Goal: Information Seeking & Learning: Check status

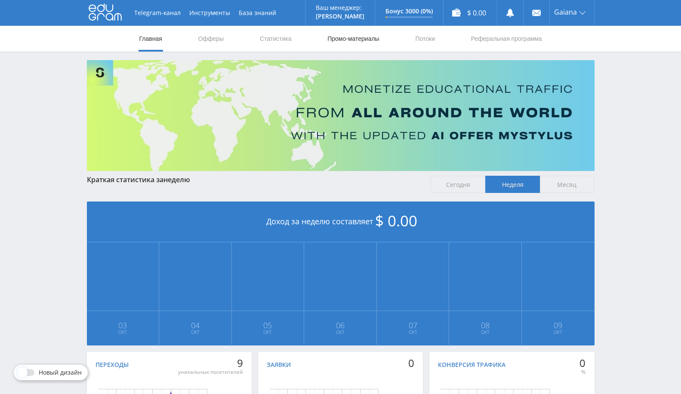
click at [348, 38] on link "Промо-материалы" at bounding box center [353, 39] width 53 height 26
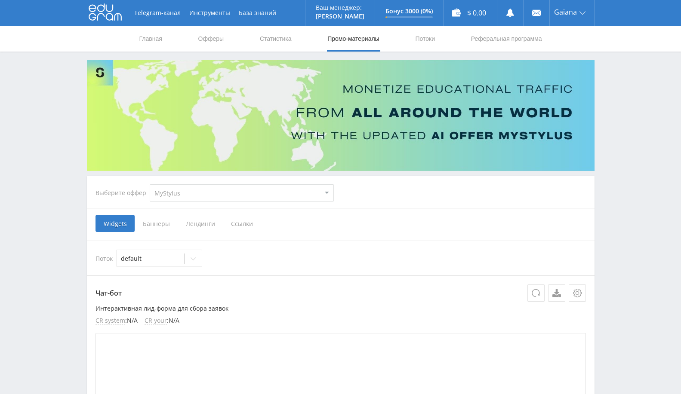
click at [235, 225] on span "Ссылки" at bounding box center [242, 223] width 38 height 17
click at [0, 0] on input "Ссылки" at bounding box center [0, 0] width 0 height 0
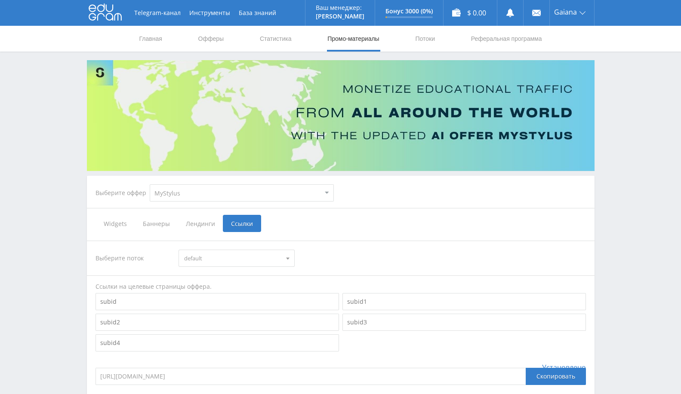
click at [202, 222] on span "Лендинги" at bounding box center [200, 223] width 45 height 17
click at [0, 0] on input "Лендинги" at bounding box center [0, 0] width 0 height 0
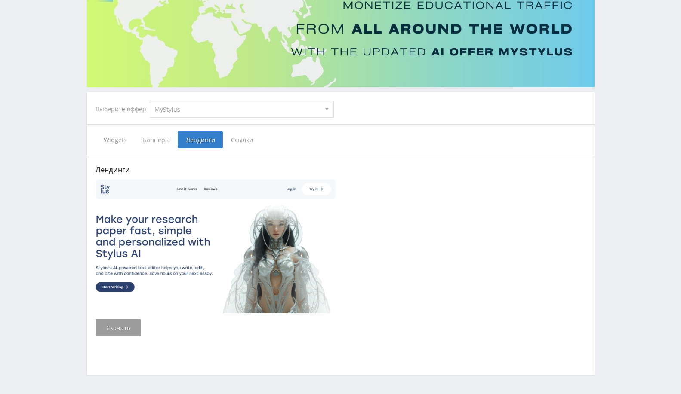
scroll to position [112, 0]
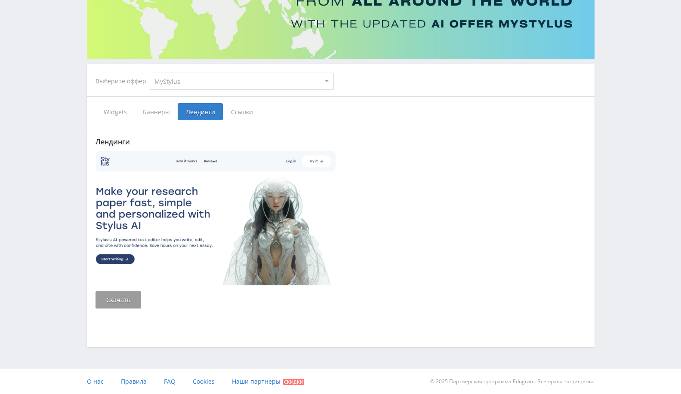
click at [238, 106] on span "Ссылки" at bounding box center [242, 111] width 38 height 17
click at [0, 0] on input "Ссылки" at bounding box center [0, 0] width 0 height 0
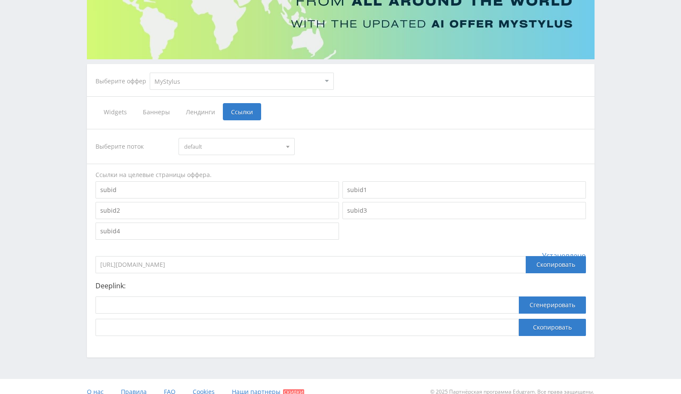
click at [195, 108] on span "Лендинги" at bounding box center [200, 111] width 45 height 17
click at [0, 0] on input "Лендинги" at bounding box center [0, 0] width 0 height 0
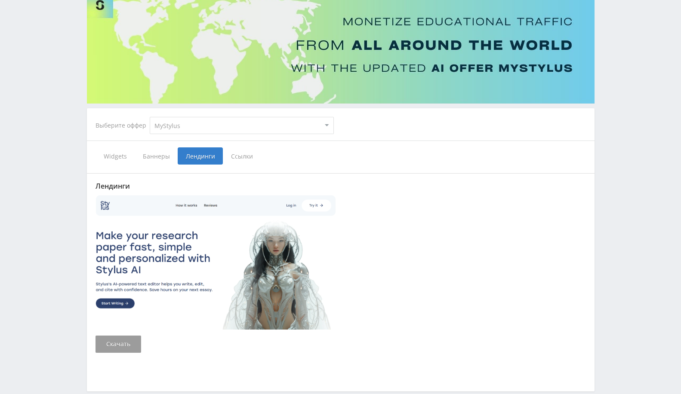
scroll to position [112, 0]
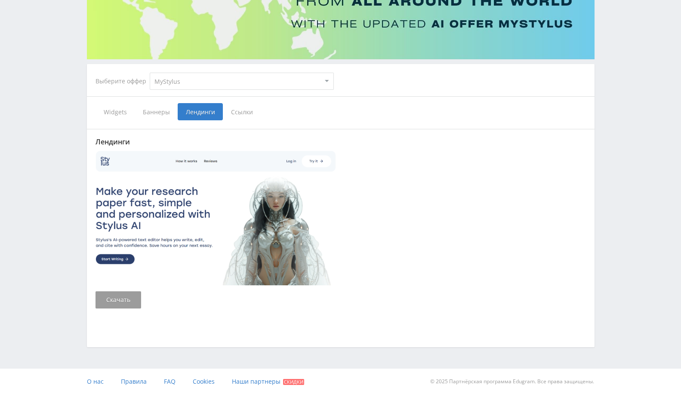
click at [247, 111] on span "Ссылки" at bounding box center [242, 111] width 38 height 17
click at [0, 0] on input "Ссылки" at bounding box center [0, 0] width 0 height 0
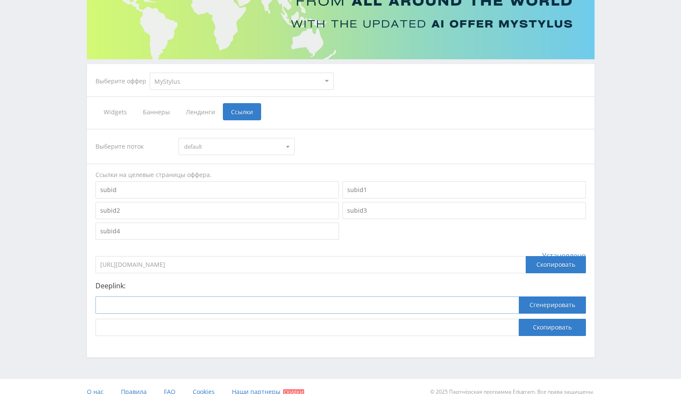
click at [270, 311] on input at bounding box center [307, 305] width 423 height 17
paste input "628117"
drag, startPoint x: 194, startPoint y: 308, endPoint x: 35, endPoint y: 302, distance: 159.3
click at [35, 302] on div "Telegram-канал Инструменты База знаний Ваш менеджер: Alex Alex Online @edugram_…" at bounding box center [340, 146] width 681 height 517
paste input "https://mystylus.ai/"
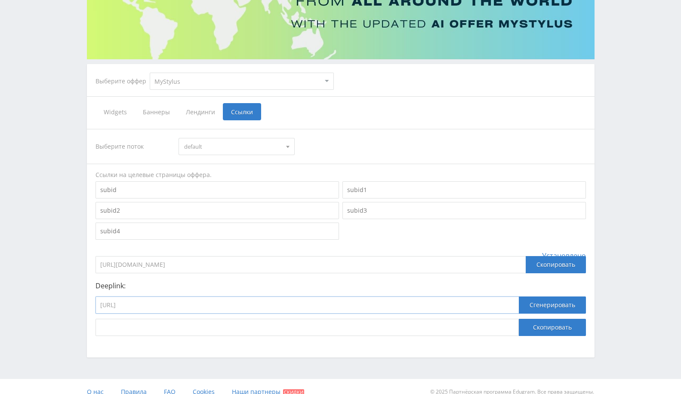
type input "https://mystylus.ai/"
click at [246, 145] on span "default" at bounding box center [232, 147] width 97 height 16
click at [237, 166] on button "default" at bounding box center [236, 163] width 115 height 12
click at [536, 310] on button "Сгенерировать" at bounding box center [552, 305] width 67 height 17
click at [539, 327] on button "Скопировать" at bounding box center [552, 327] width 67 height 17
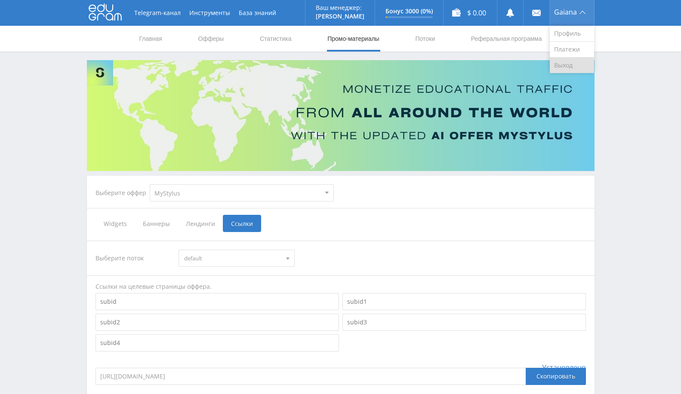
click at [575, 60] on link "Выход" at bounding box center [572, 65] width 44 height 15
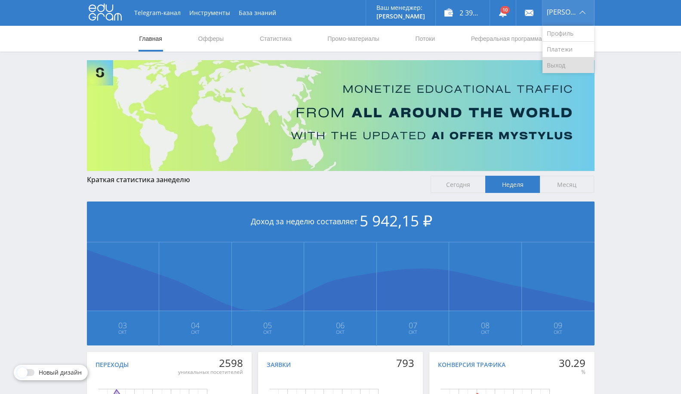
click at [553, 61] on link "Выход" at bounding box center [568, 65] width 52 height 15
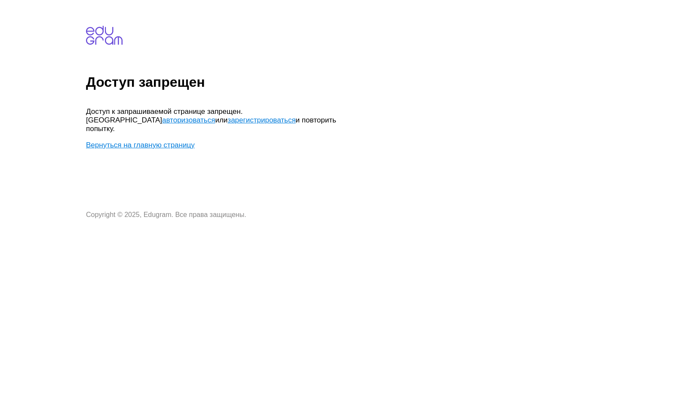
click at [151, 141] on link "Вернуться на главную страницу" at bounding box center [140, 145] width 109 height 8
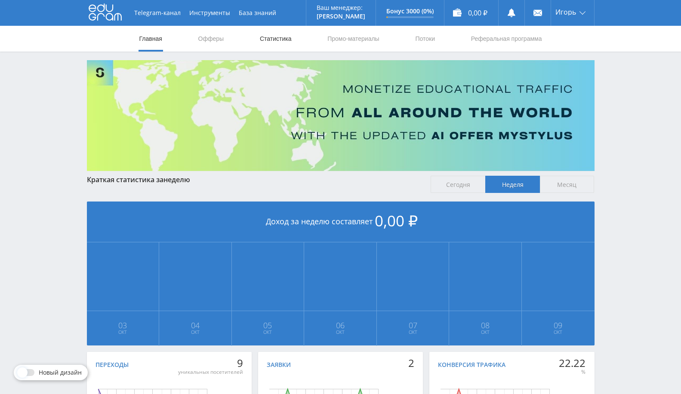
drag, startPoint x: 280, startPoint y: 41, endPoint x: 281, endPoint y: 45, distance: 4.5
click at [280, 41] on link "Статистика" at bounding box center [276, 39] width 34 height 26
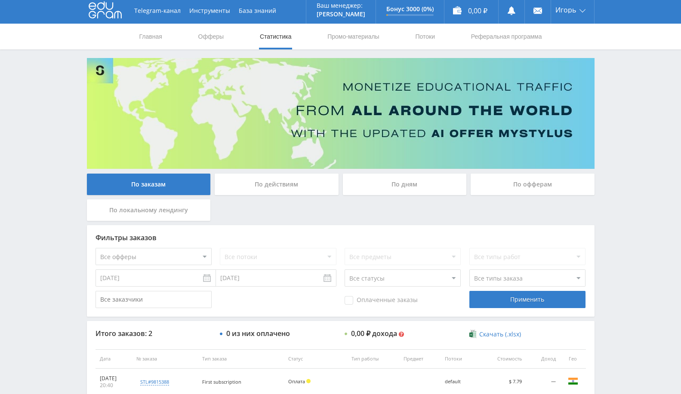
scroll to position [93, 0]
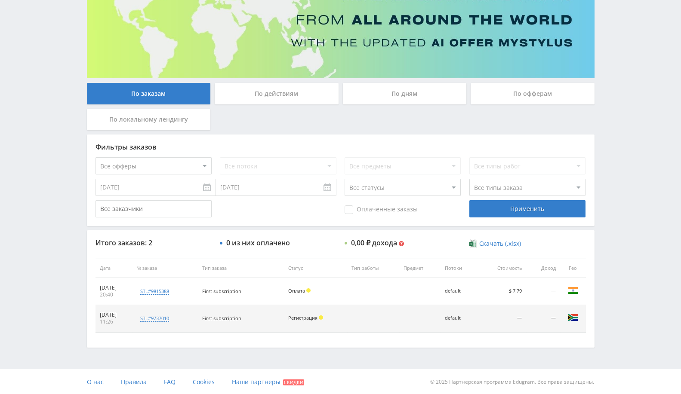
drag, startPoint x: 507, startPoint y: 290, endPoint x: 527, endPoint y: 290, distance: 19.8
click at [526, 290] on td "$ 7.79" at bounding box center [502, 291] width 48 height 27
click at [505, 101] on div "По офферам" at bounding box center [533, 94] width 124 height 22
click at [0, 0] on input "По офферам" at bounding box center [0, 0] width 0 height 0
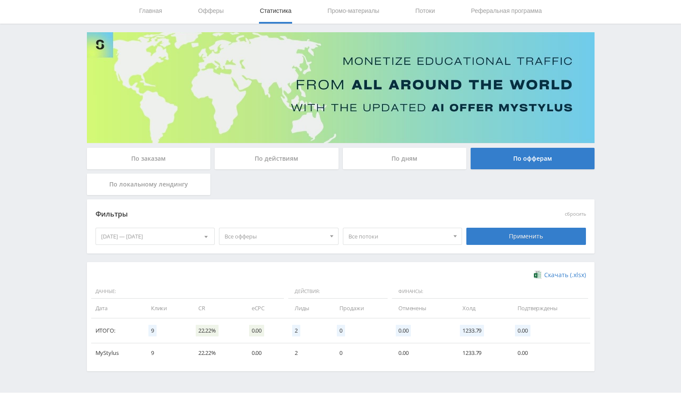
scroll to position [52, 0]
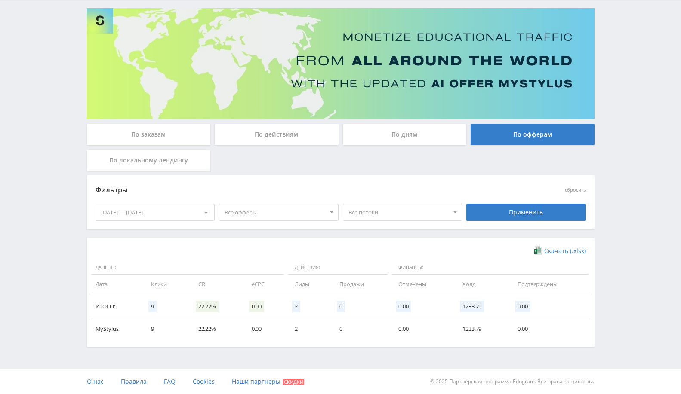
click at [145, 213] on div "03.10.2025 — 09.10.2025" at bounding box center [155, 212] width 119 height 16
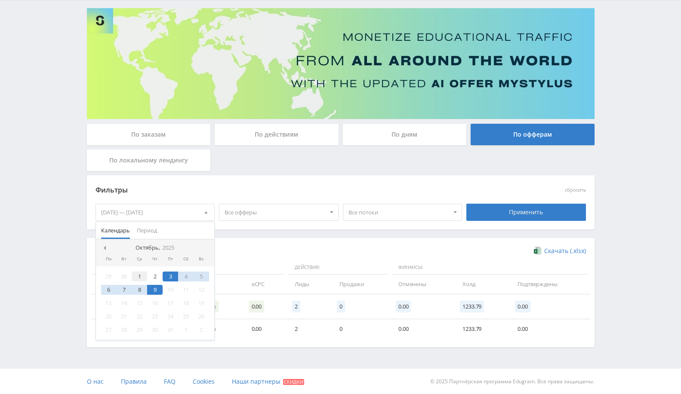
click at [136, 277] on div "1" at bounding box center [139, 277] width 15 height 10
click at [155, 289] on div "9" at bounding box center [154, 290] width 15 height 10
drag, startPoint x: 518, startPoint y: 219, endPoint x: 521, endPoint y: 216, distance: 4.9
click at [519, 217] on div "Применить" at bounding box center [526, 212] width 120 height 17
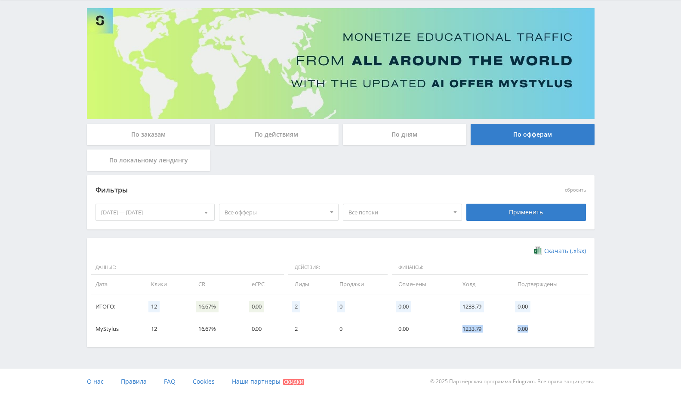
drag, startPoint x: 459, startPoint y: 330, endPoint x: 530, endPoint y: 328, distance: 71.0
click at [530, 328] on tr "MyStylus 12 16.67% 0.00 2 0 0.00 1233.79 0.00" at bounding box center [340, 329] width 499 height 19
click at [212, 329] on td "16.67%" at bounding box center [216, 329] width 53 height 19
click at [152, 216] on div "01.10.2025 — 09.10.2025" at bounding box center [155, 212] width 119 height 16
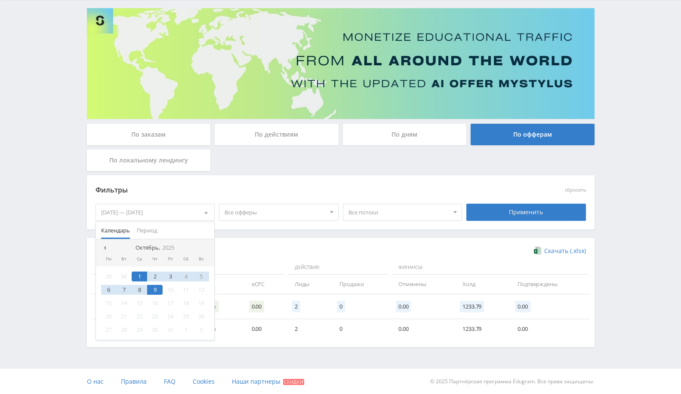
click at [105, 251] on nav "Октябрь, 2025" at bounding box center [155, 248] width 119 height 17
click at [102, 247] on span at bounding box center [104, 248] width 4 height 4
click at [105, 275] on div "1" at bounding box center [108, 277] width 15 height 10
click at [200, 247] on nav "Сентябрь, 2025" at bounding box center [155, 248] width 119 height 17
click at [207, 249] on div at bounding box center [205, 248] width 7 height 7
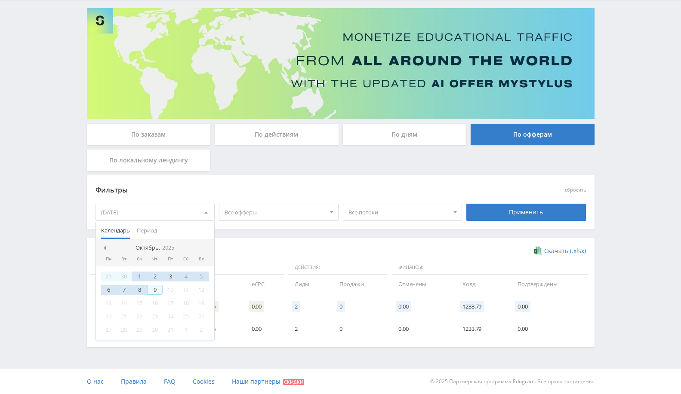
click at [158, 288] on div "9" at bounding box center [154, 290] width 15 height 10
click at [491, 214] on div "Применить" at bounding box center [526, 212] width 120 height 17
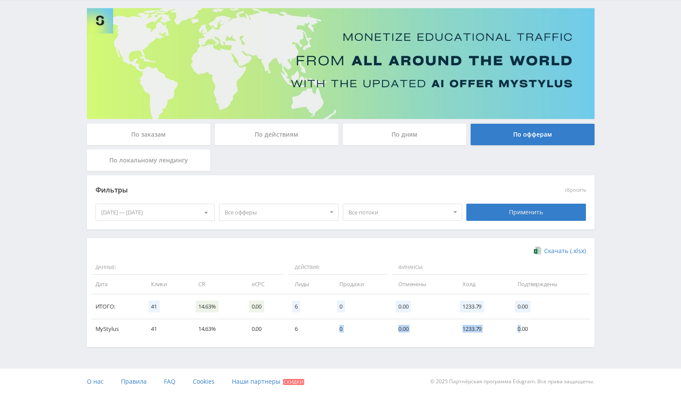
drag, startPoint x: 299, startPoint y: 320, endPoint x: 521, endPoint y: 329, distance: 221.7
click at [521, 329] on tr "MyStylus 41 14.63% 0.00 6 0 0.00 1233.79 0.00" at bounding box center [340, 329] width 499 height 19
click at [487, 334] on td "1233.79" at bounding box center [481, 329] width 55 height 19
drag, startPoint x: 289, startPoint y: 326, endPoint x: 543, endPoint y: 326, distance: 253.8
click at [543, 326] on tr "MyStylus 41 14.63% 0.00 6 0 0.00 1233.79 0.00" at bounding box center [340, 329] width 499 height 19
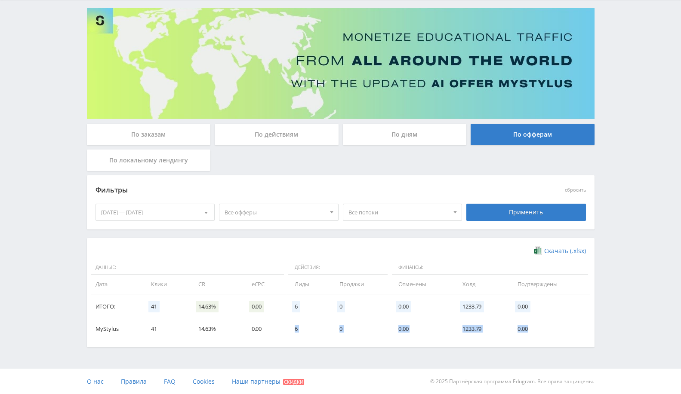
drag, startPoint x: 379, startPoint y: 320, endPoint x: 346, endPoint y: 320, distance: 32.3
click at [378, 320] on td "0" at bounding box center [360, 329] width 59 height 19
click at [345, 332] on td "0" at bounding box center [360, 329] width 59 height 19
click at [157, 129] on div "По заказам" at bounding box center [149, 135] width 124 height 22
click at [0, 0] on input "По заказам" at bounding box center [0, 0] width 0 height 0
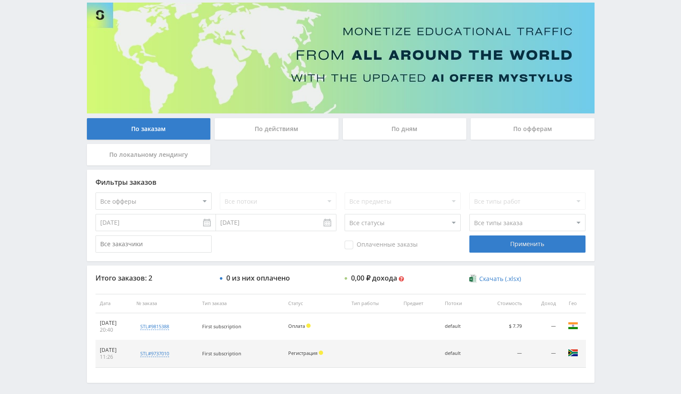
scroll to position [93, 0]
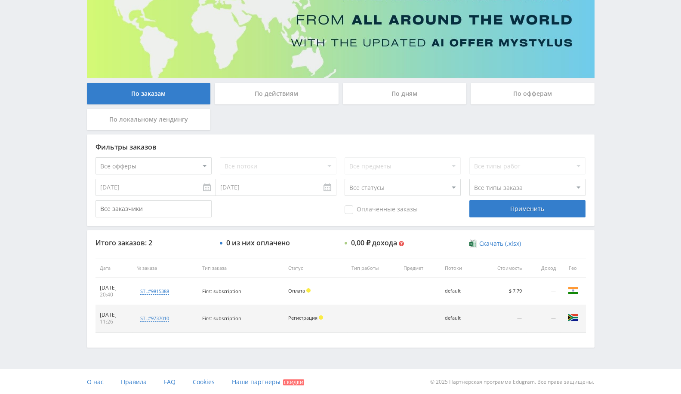
click at [169, 186] on input "02.10.2025" at bounding box center [156, 187] width 120 height 17
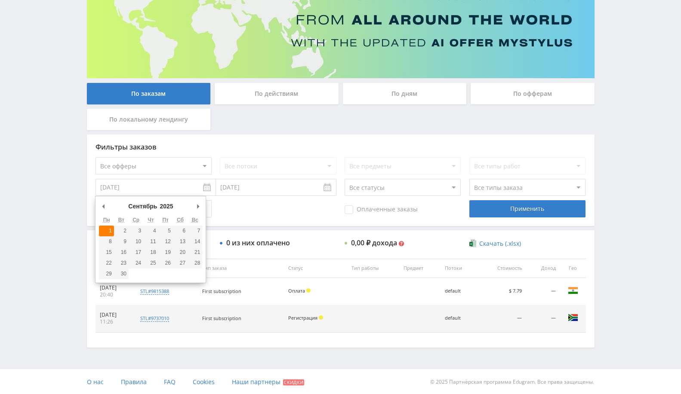
type input "01.09.2025"
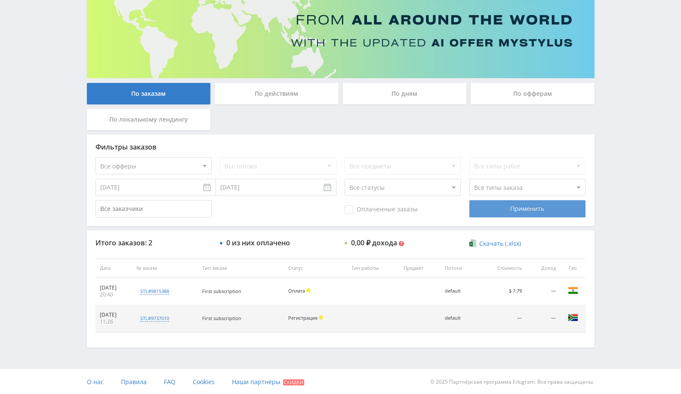
click at [542, 214] on div "Применить" at bounding box center [527, 208] width 116 height 17
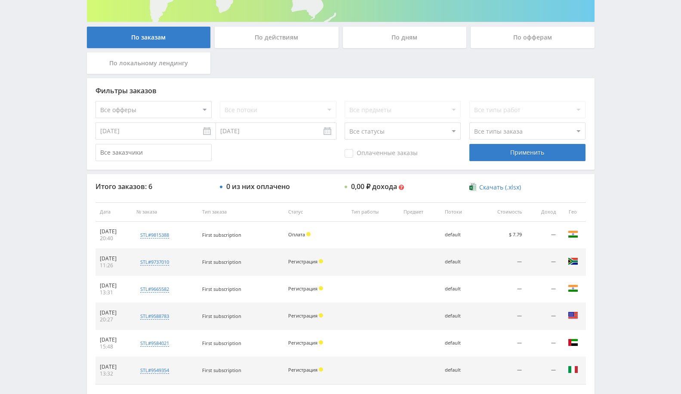
scroll to position [200, 0]
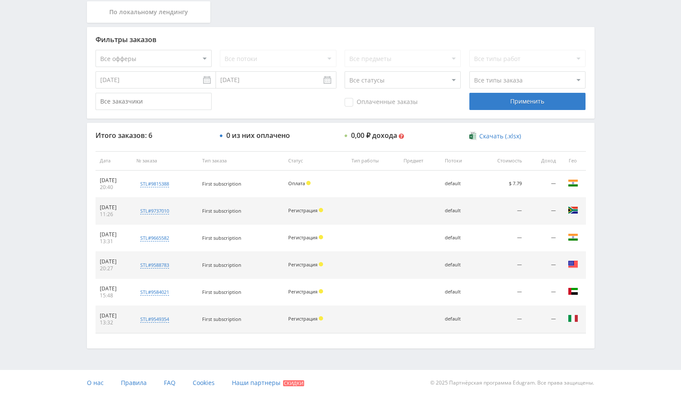
click at [371, 336] on div "Итого заказов: 6 0 из них оплачено 0,00 ₽ дохода Мультивалютный доход $ 0.00 0,…" at bounding box center [341, 235] width 508 height 225
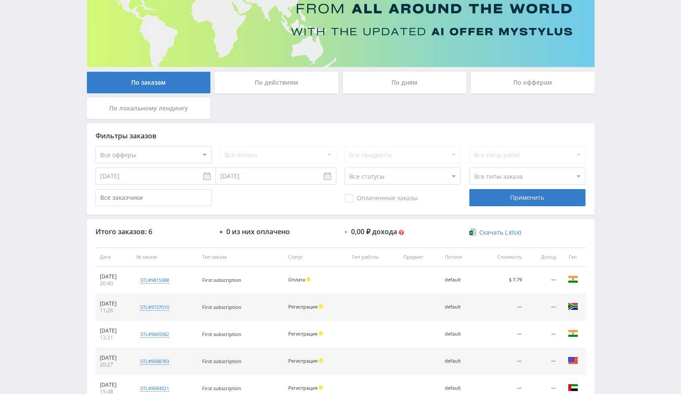
scroll to position [105, 0]
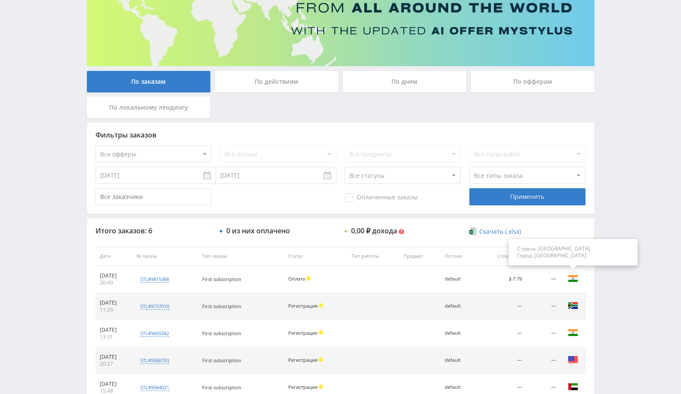
drag, startPoint x: 511, startPoint y: 280, endPoint x: 573, endPoint y: 273, distance: 62.4
click at [561, 274] on tr "08.10.2025 20:40 stl#9815388 Заказчик 460098 First subscription Оплата default …" at bounding box center [341, 279] width 490 height 27
click at [495, 84] on div "По офферам" at bounding box center [533, 82] width 124 height 22
click at [0, 0] on input "По офферам" at bounding box center [0, 0] width 0 height 0
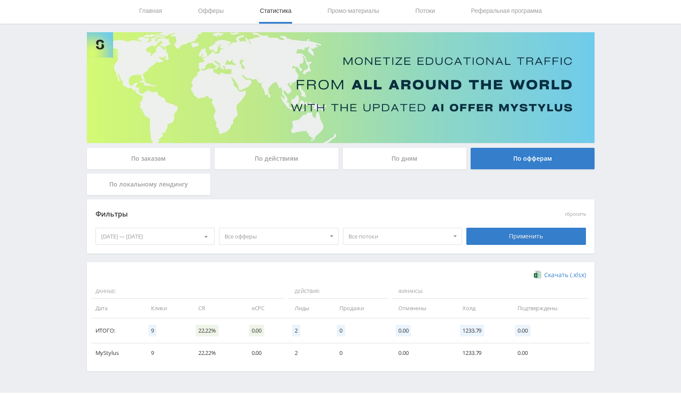
scroll to position [52, 0]
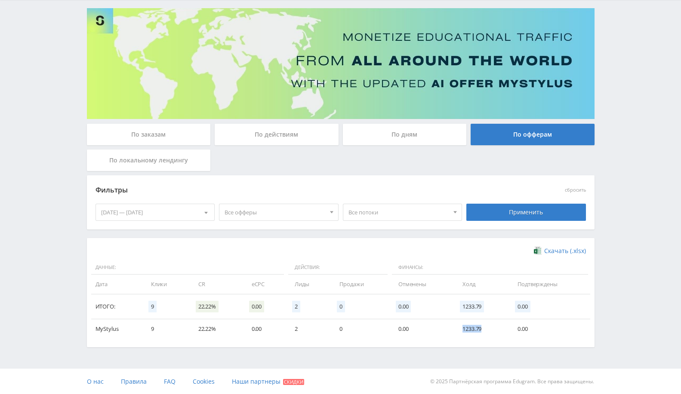
drag, startPoint x: 459, startPoint y: 327, endPoint x: 501, endPoint y: 332, distance: 42.4
click at [501, 332] on td "1233.79" at bounding box center [481, 329] width 55 height 19
click at [479, 300] on td "1233.79" at bounding box center [481, 307] width 55 height 25
drag, startPoint x: 462, startPoint y: 330, endPoint x: 485, endPoint y: 330, distance: 23.2
click at [485, 330] on td "1233.79" at bounding box center [481, 329] width 55 height 19
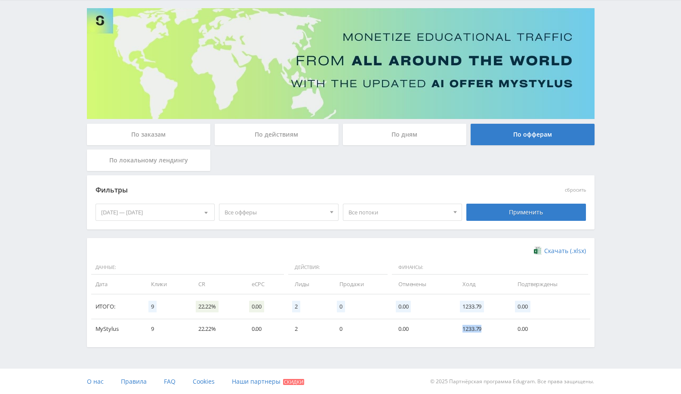
click at [484, 326] on td "1233.79" at bounding box center [481, 329] width 55 height 19
click at [474, 327] on td "1233.79" at bounding box center [481, 329] width 55 height 19
drag, startPoint x: 460, startPoint y: 327, endPoint x: 481, endPoint y: 327, distance: 21.1
click at [481, 327] on td "1233.79" at bounding box center [481, 329] width 55 height 19
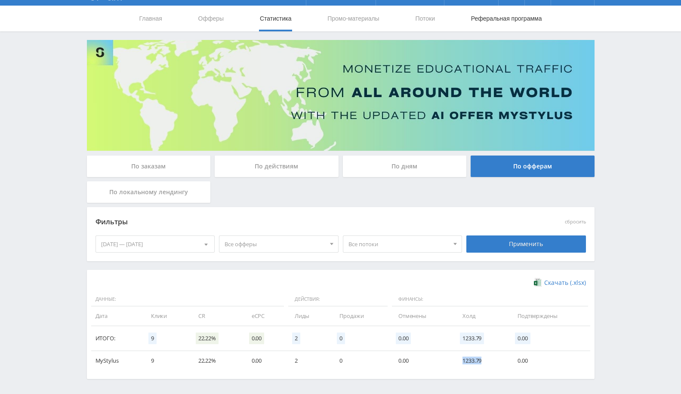
scroll to position [0, 0]
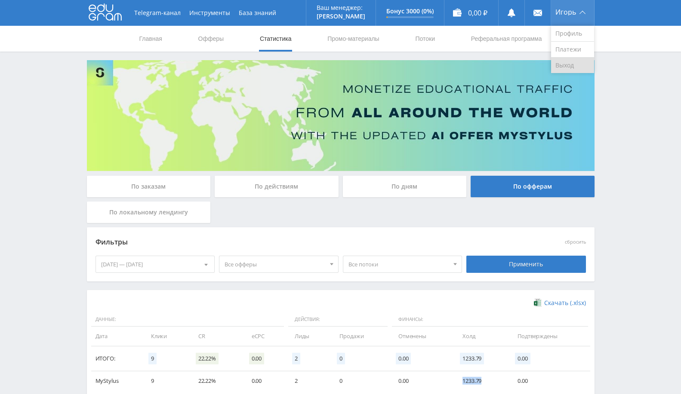
click at [568, 63] on link "Выход" at bounding box center [572, 65] width 43 height 15
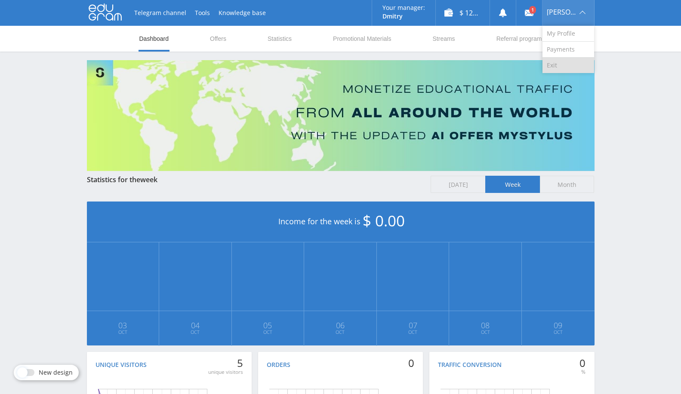
click at [553, 63] on link "Exit" at bounding box center [568, 65] width 52 height 15
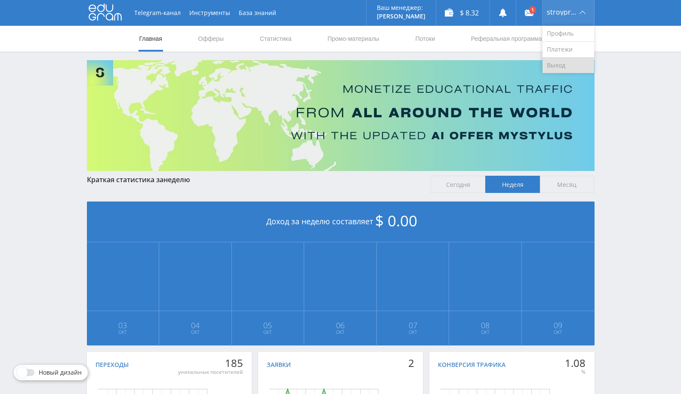
click at [562, 68] on link "Выход" at bounding box center [568, 65] width 52 height 15
